Goal: Transaction & Acquisition: Purchase product/service

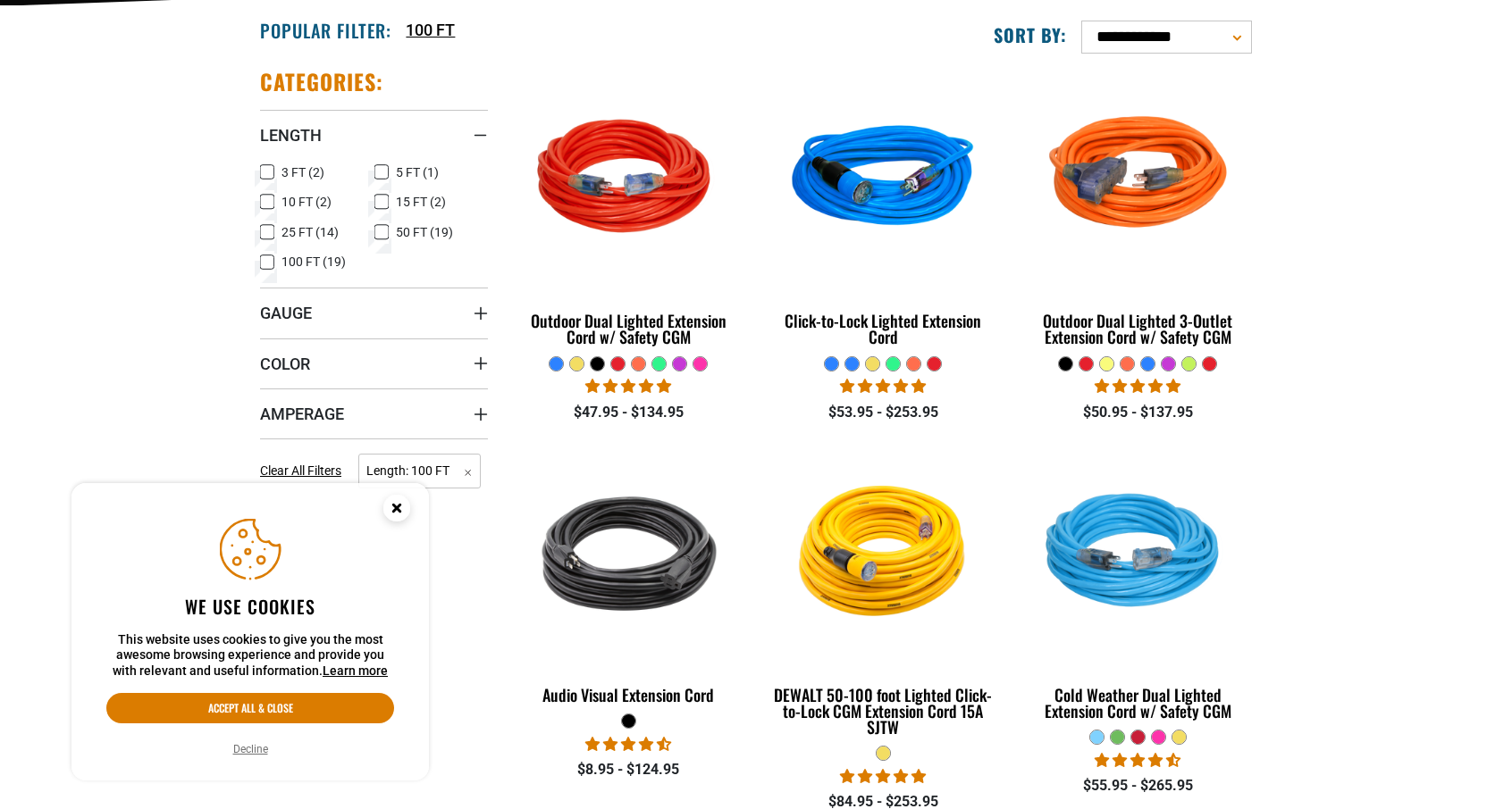
click at [396, 504] on icon "Cookie Consent" at bounding box center [396, 507] width 6 height 6
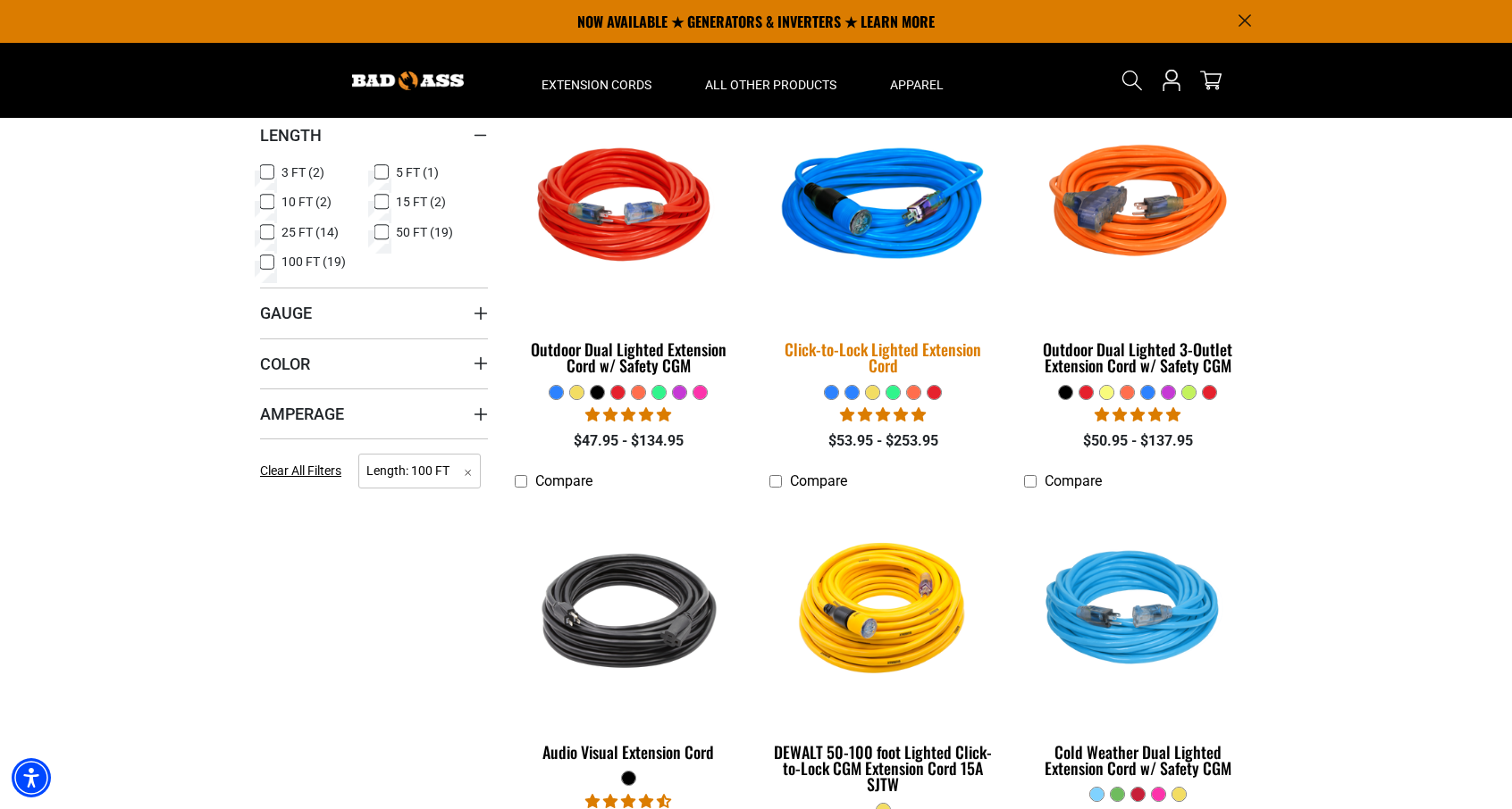
scroll to position [268, 0]
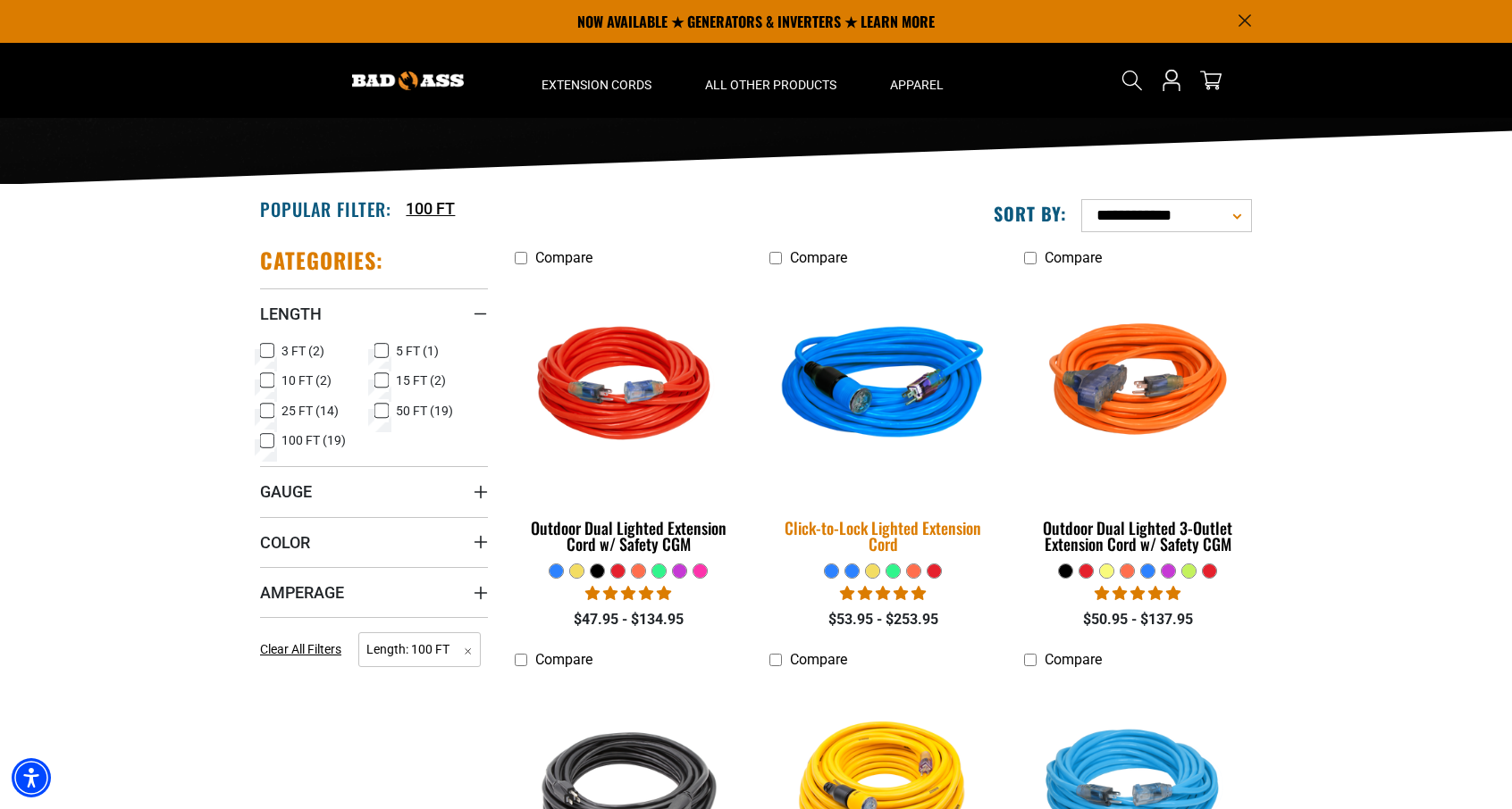
click at [880, 376] on img at bounding box center [883, 387] width 250 height 228
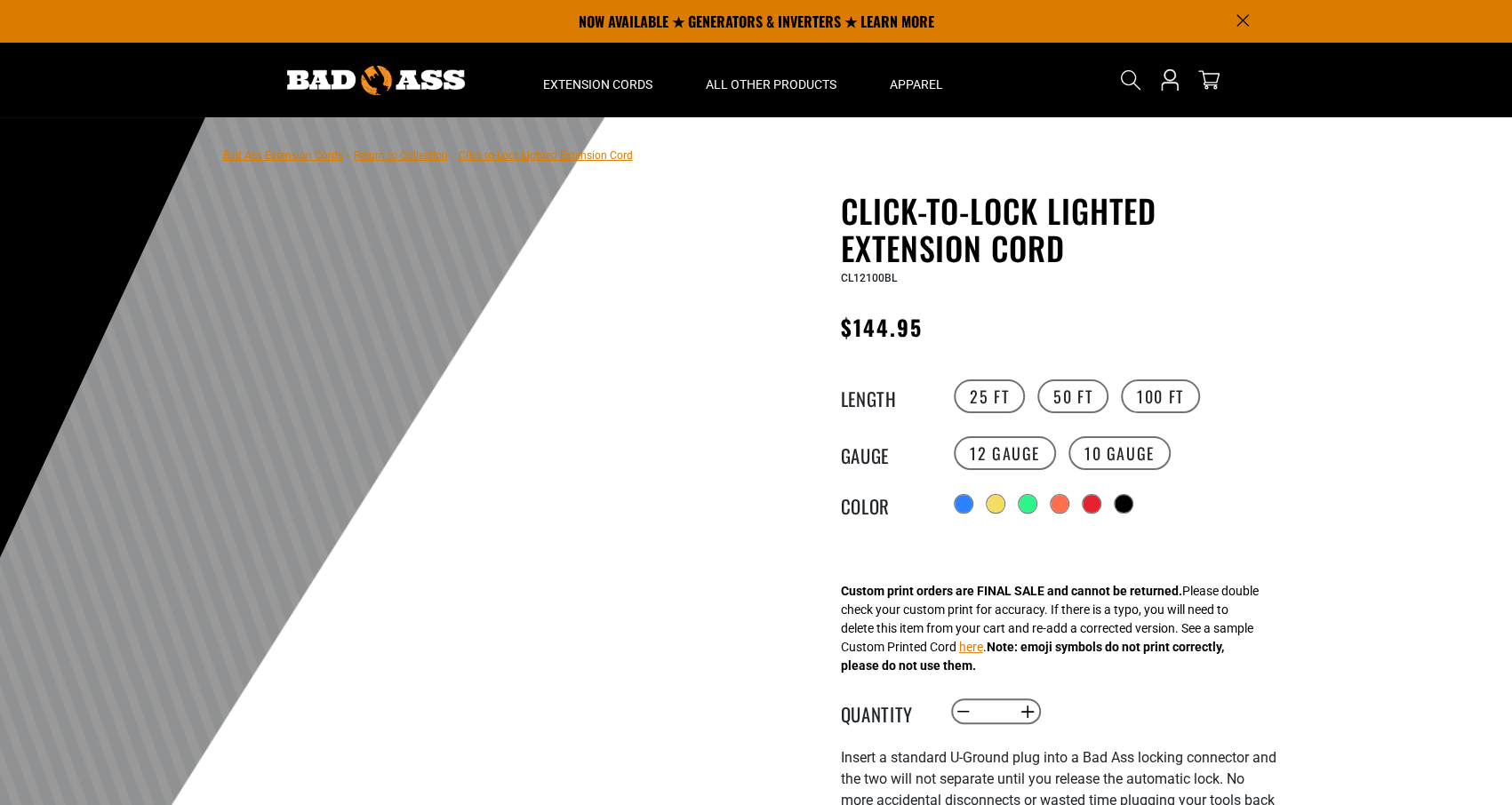
click at [1011, 222] on h1 "Click-to-Lock Lighted Extension Cord" at bounding box center [1059, 230] width 436 height 75
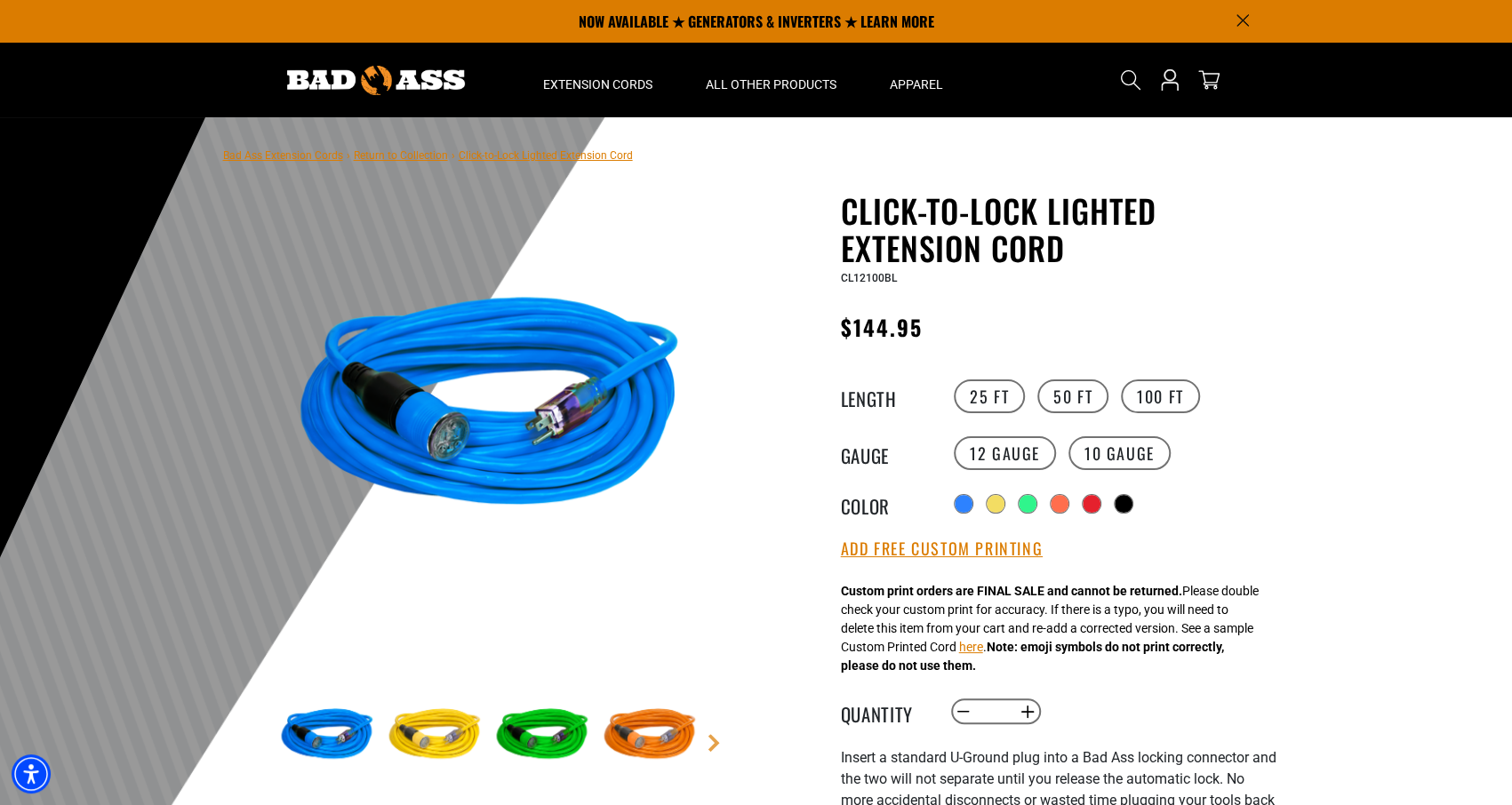
click at [878, 331] on span "$144.95" at bounding box center [882, 327] width 82 height 32
copy span "144.95"
